Goal: Find contact information: Obtain details needed to contact an individual or organization

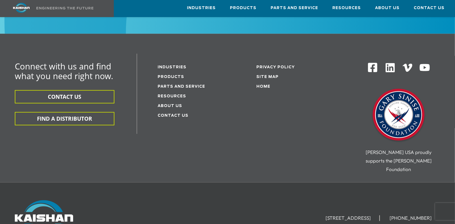
scroll to position [1643, 0]
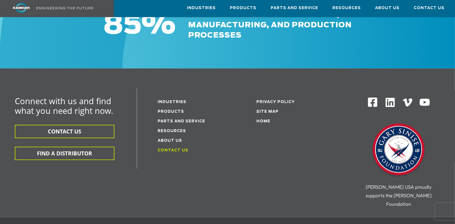
click at [179, 148] on link "Contact Us" at bounding box center [172, 150] width 31 height 4
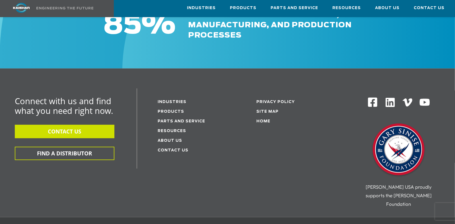
click at [74, 125] on button "CONTACT US" at bounding box center [65, 131] width 100 height 13
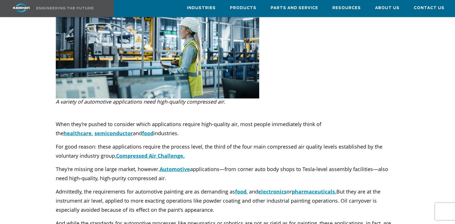
scroll to position [269, 0]
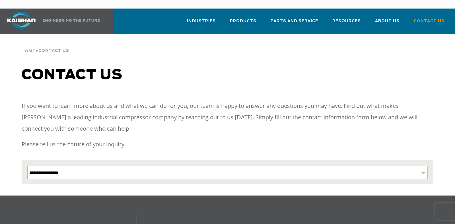
click at [48, 166] on select "**********" at bounding box center [227, 172] width 400 height 13
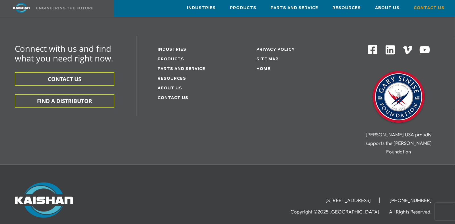
scroll to position [205, 0]
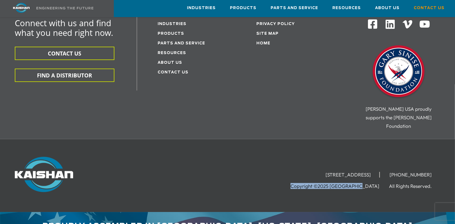
drag, startPoint x: 315, startPoint y: 169, endPoint x: 388, endPoint y: 171, distance: 72.8
click at [388, 181] on ul "Copyright ©2025 Kaishan USA All Rights Reserved." at bounding box center [365, 185] width 150 height 9
copy li "Copyright ©2025 [GEOGRAPHIC_DATA]"
click at [253, 171] on div "15445 Industrial Park Drive, Loxley, AL 36551 (251) 257-0586 Copyright ©2025 Ka…" at bounding box center [303, 173] width 273 height 33
